Goal: Information Seeking & Learning: Learn about a topic

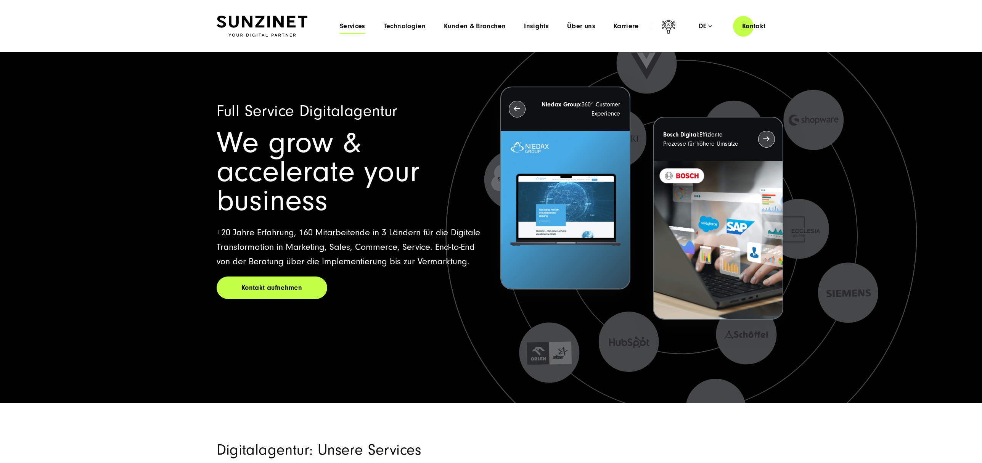
click at [346, 26] on span "Services" at bounding box center [353, 27] width 26 height 8
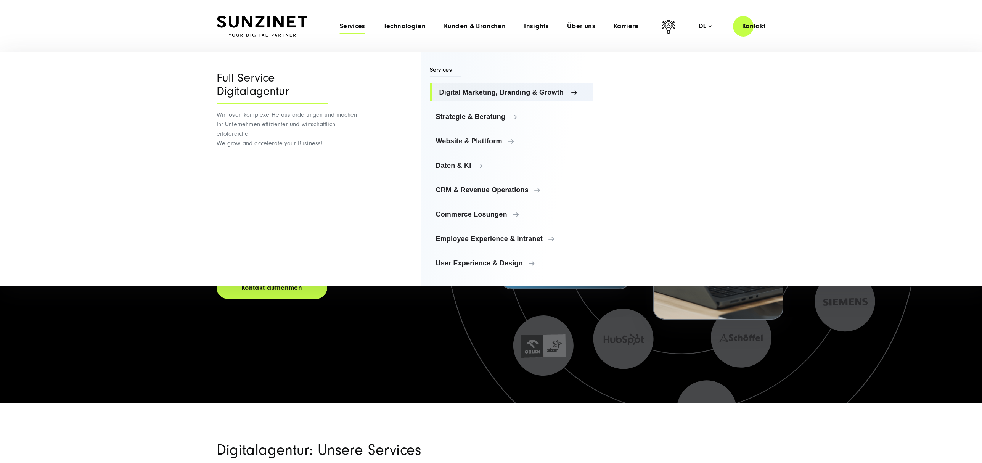
click at [487, 97] on link "Digital Marketing, Branding & Growth" at bounding box center [512, 92] width 164 height 18
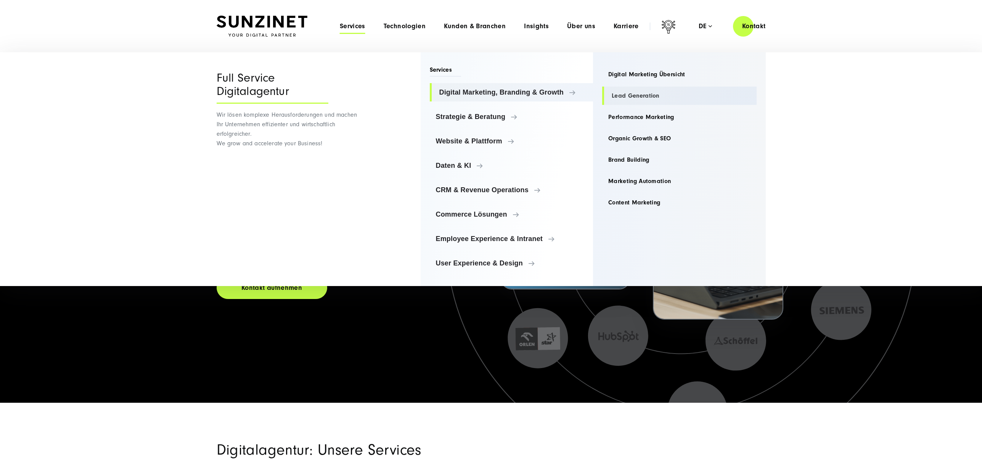
click at [636, 96] on link "Lead Generation" at bounding box center [679, 96] width 155 height 18
